Goal: Information Seeking & Learning: Find contact information

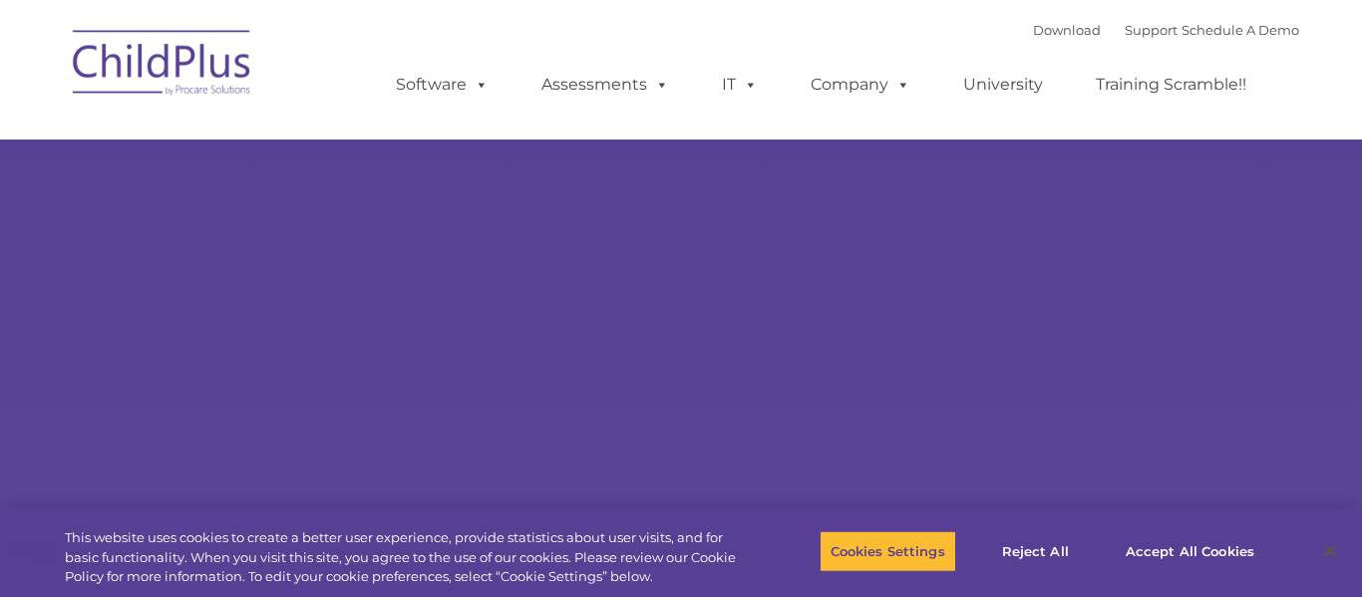
select select "MEDIUM"
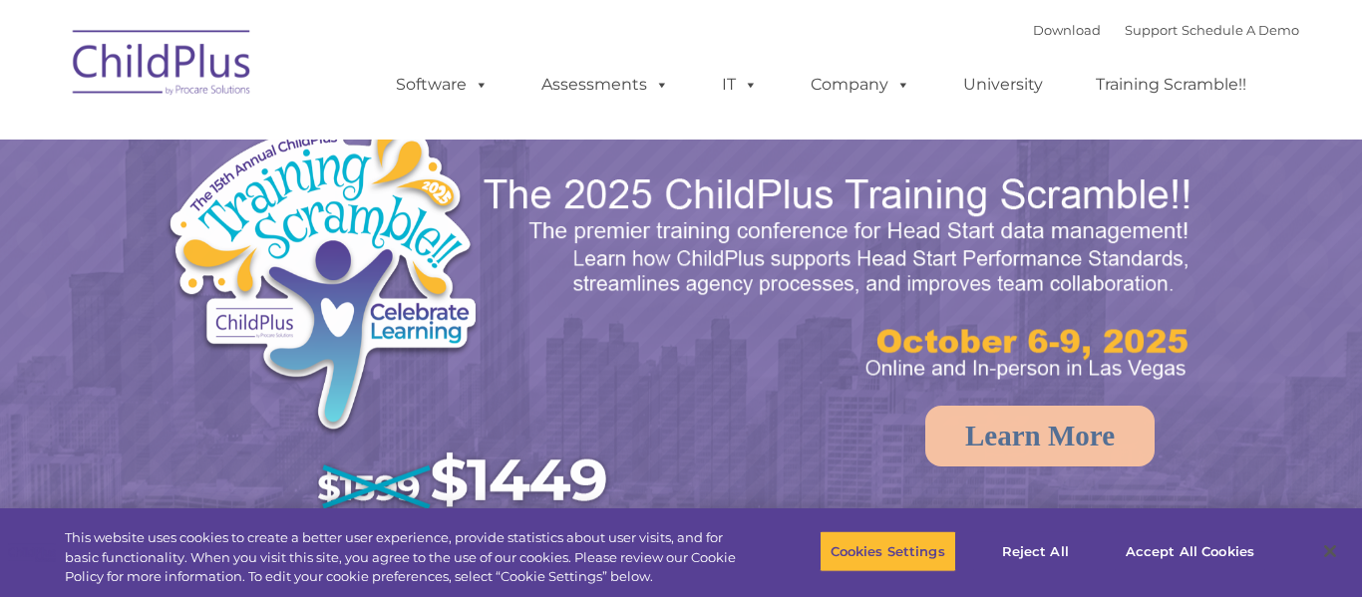
select select "MEDIUM"
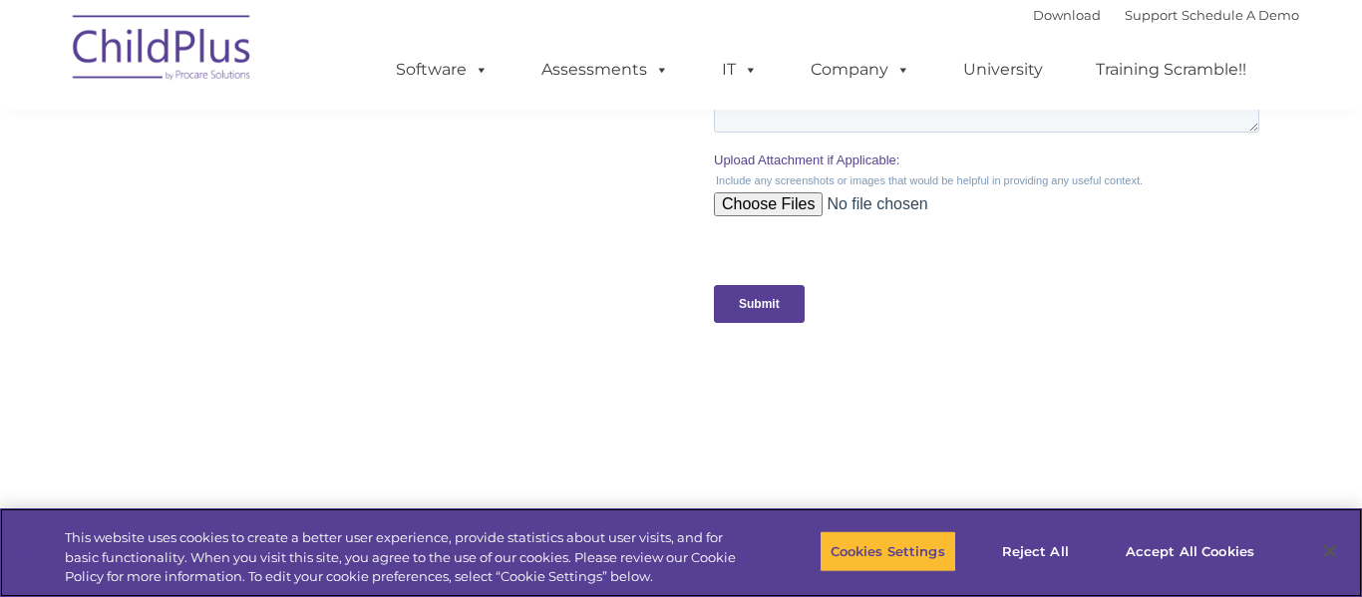
scroll to position [1995, 0]
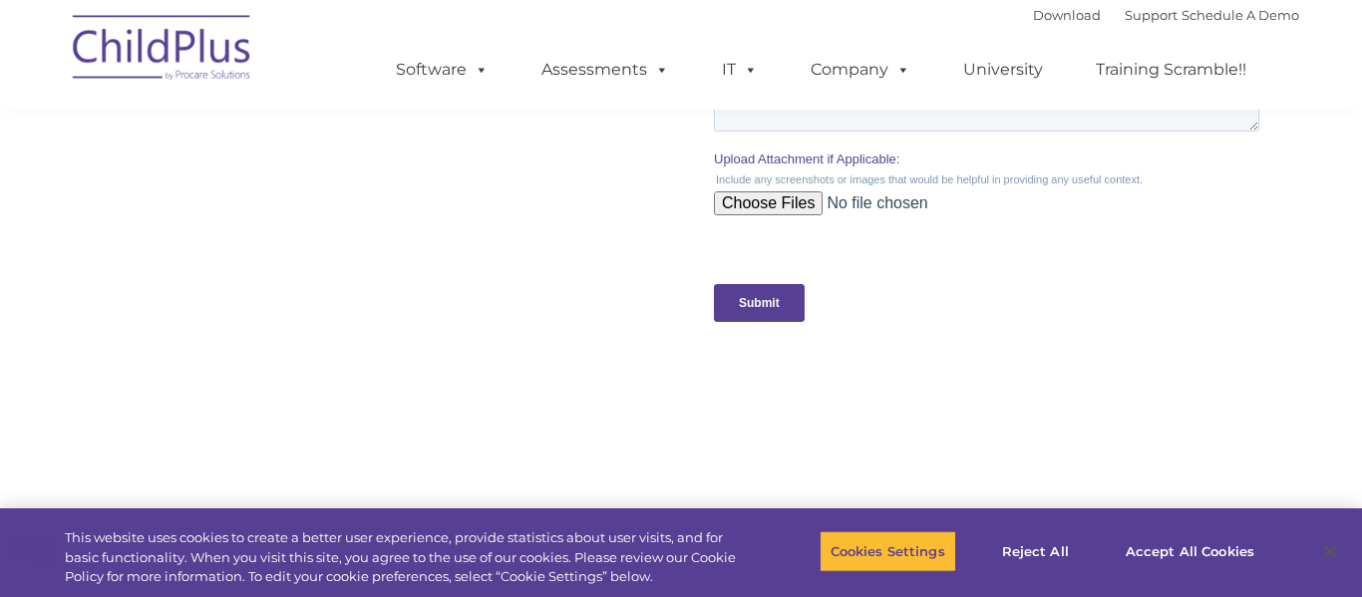
click at [165, 32] on img at bounding box center [162, 51] width 199 height 100
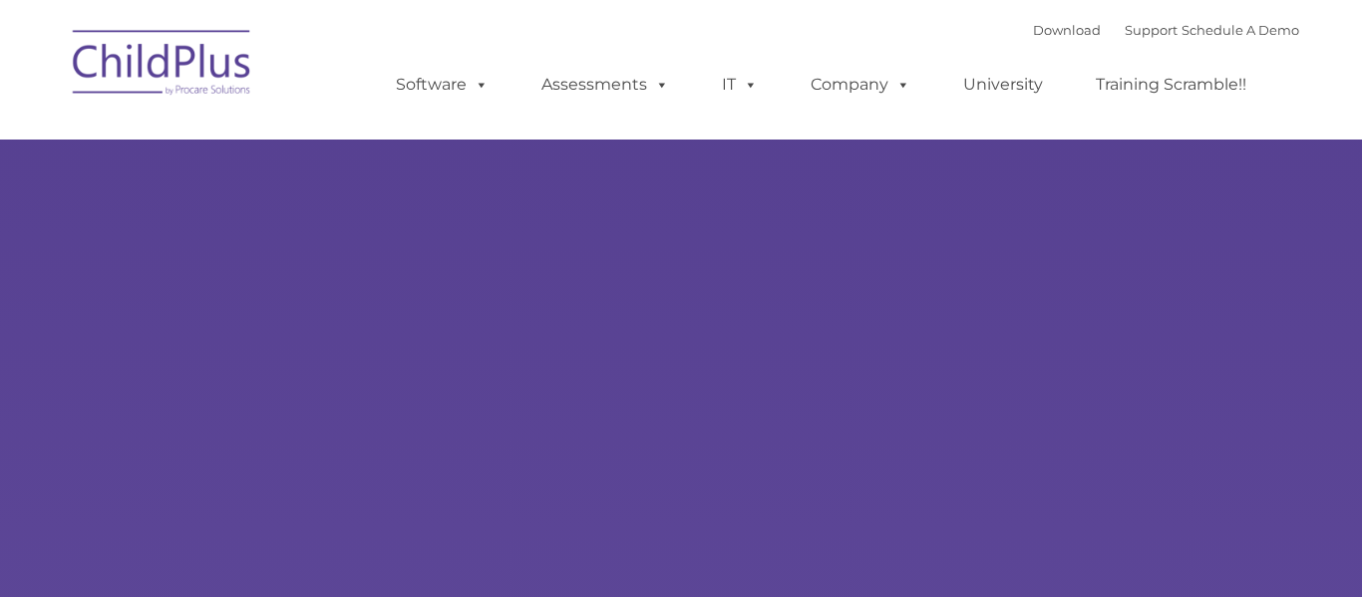
type input ""
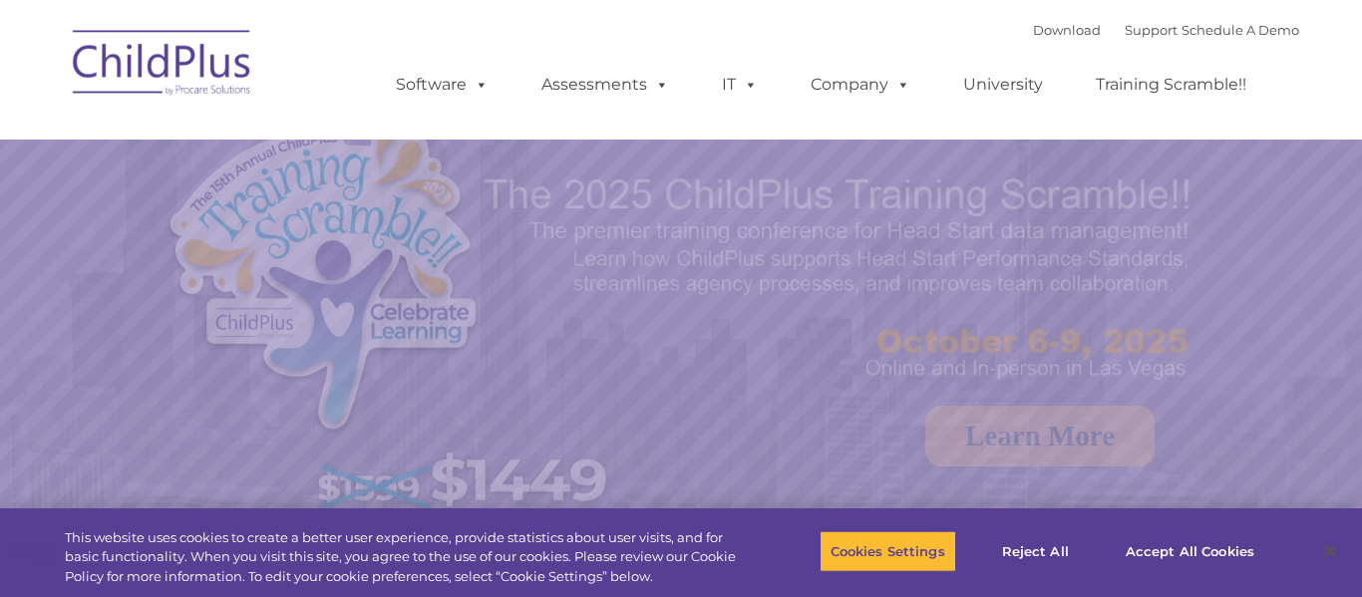
select select "MEDIUM"
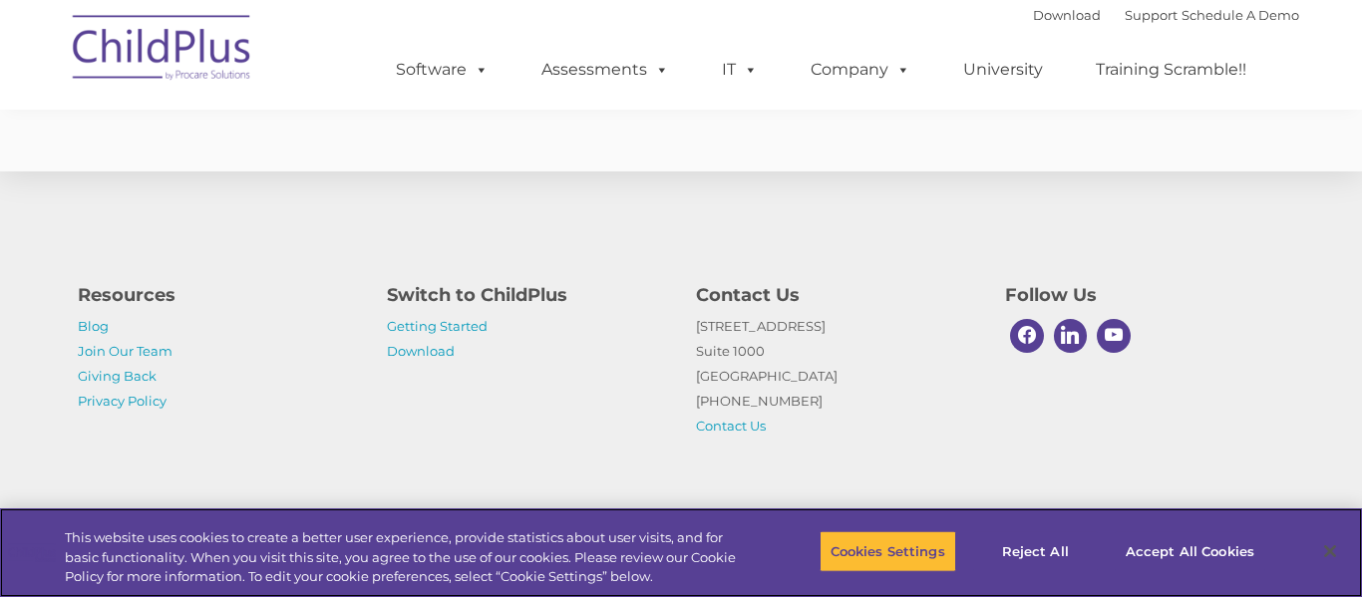
scroll to position [3802, 0]
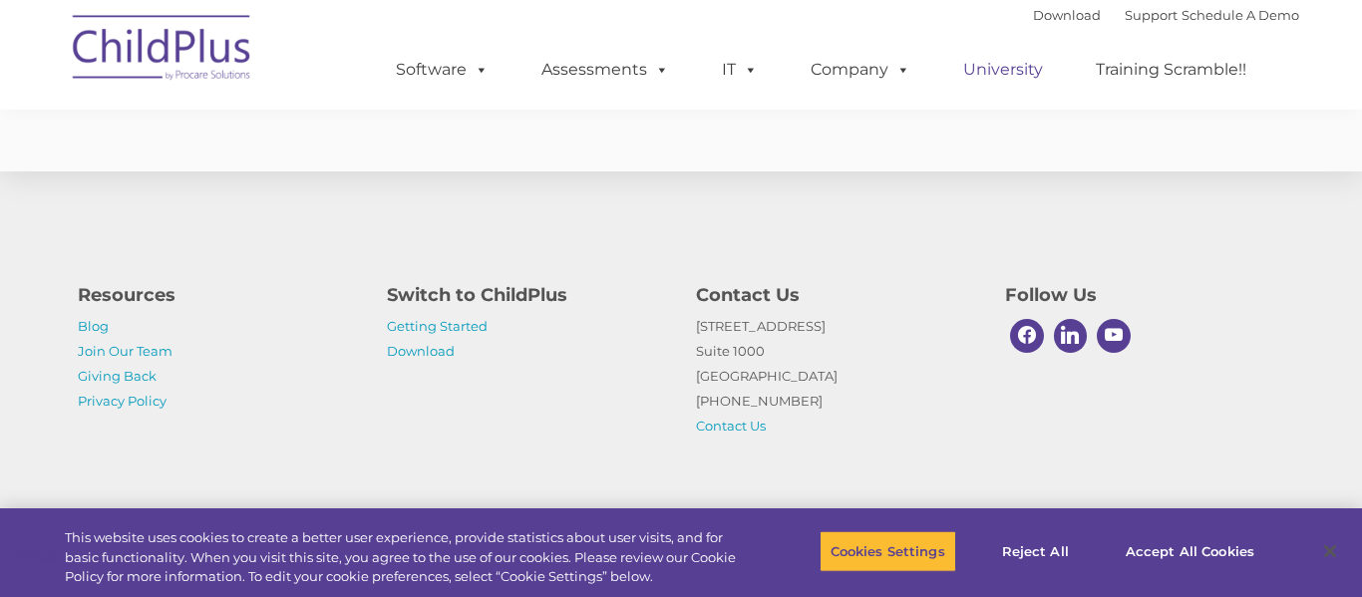
click at [1026, 74] on link "University" at bounding box center [1004, 70] width 120 height 40
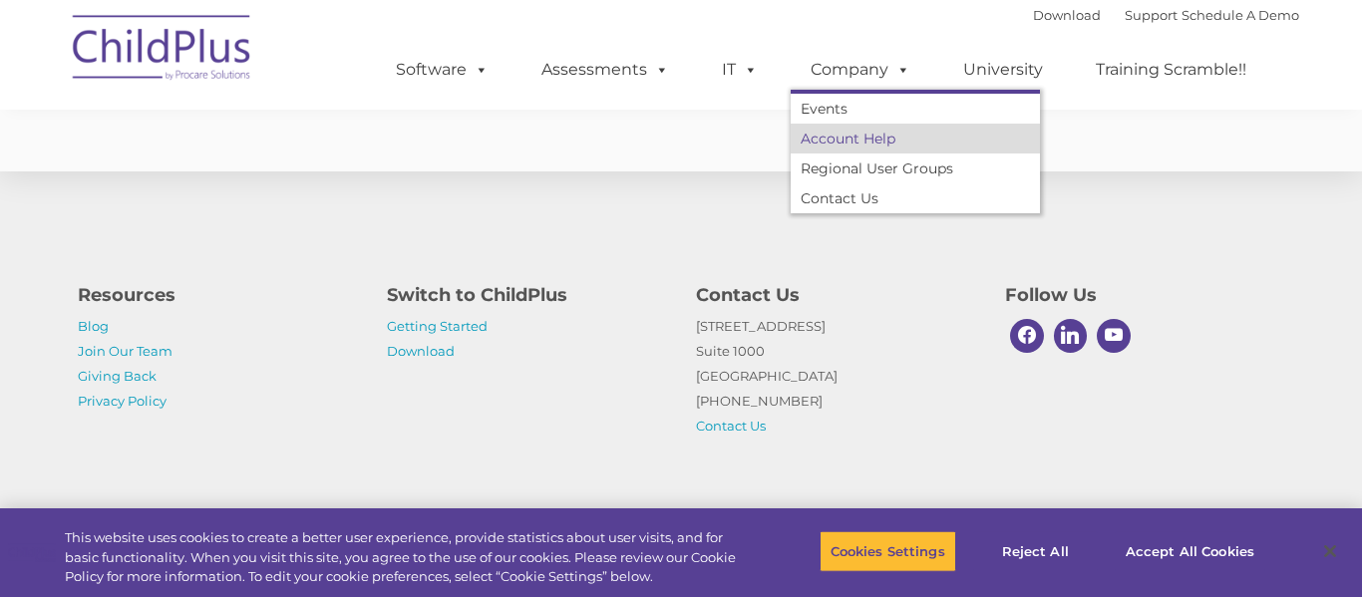
click at [851, 133] on link "Account Help" at bounding box center [915, 139] width 249 height 30
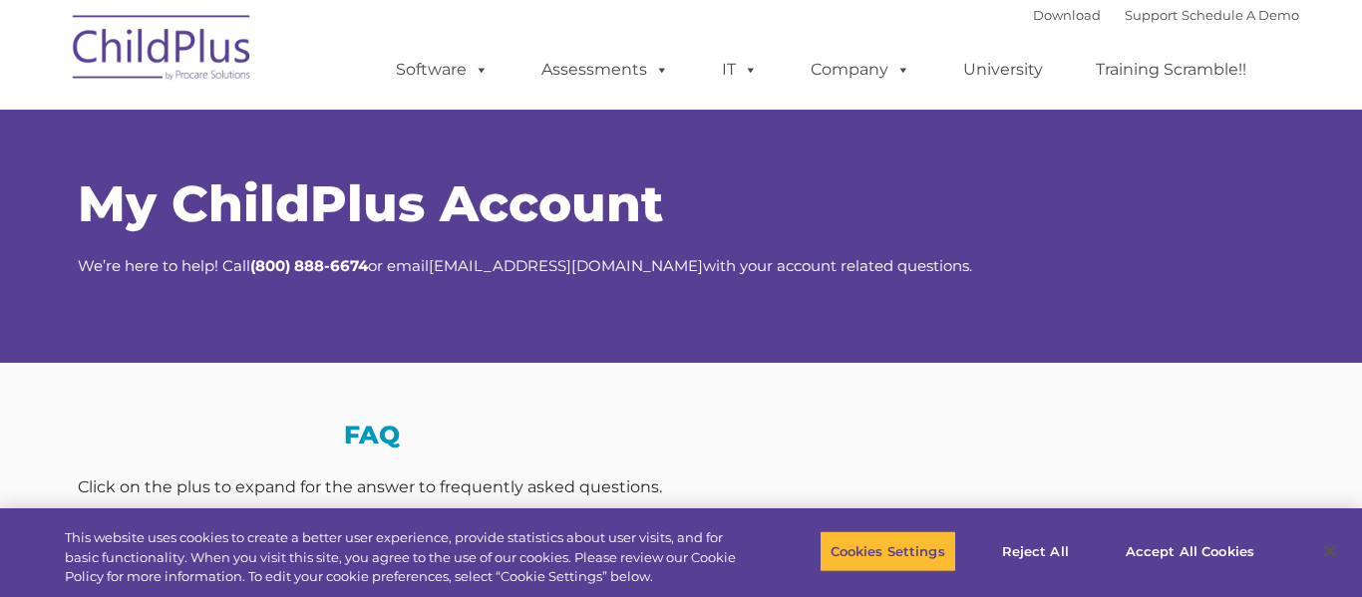
select select "MEDIUM"
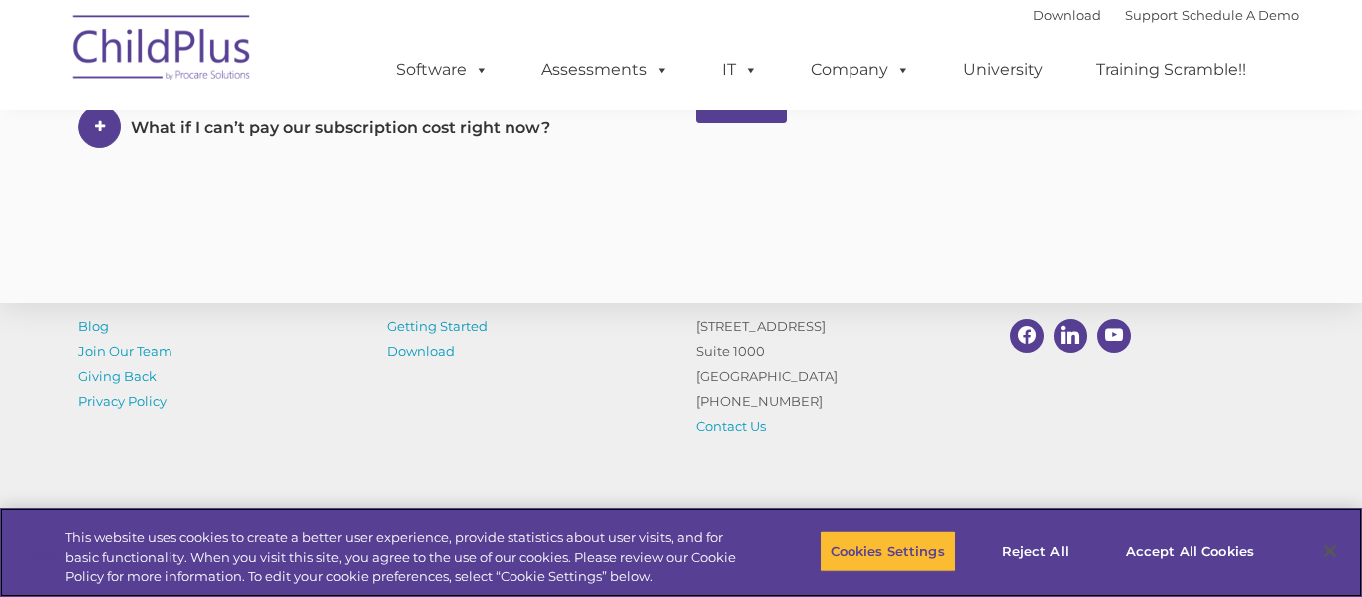
scroll to position [1197, 0]
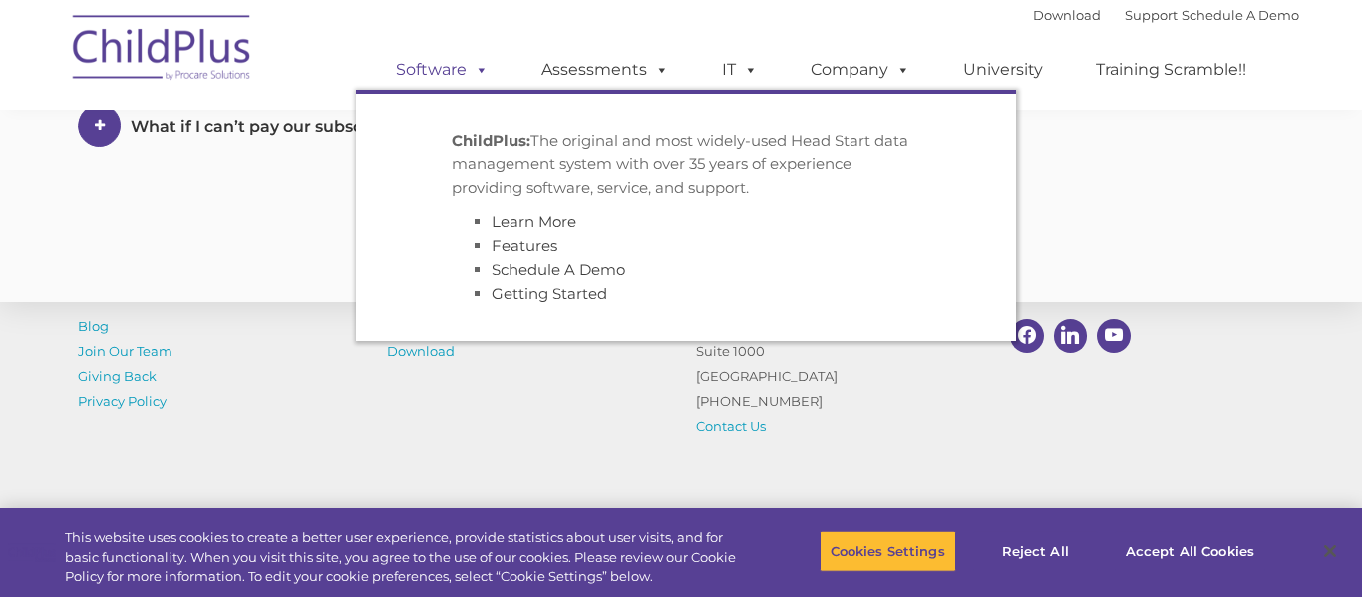
click at [470, 73] on span at bounding box center [478, 69] width 22 height 19
